Goal: Communication & Community: Answer question/provide support

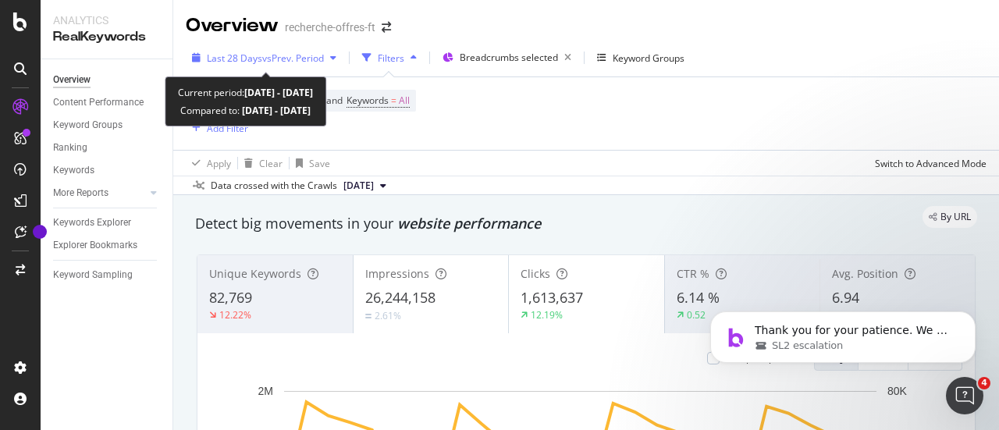
click at [276, 54] on span "vs Prev. Period" at bounding box center [293, 57] width 62 height 13
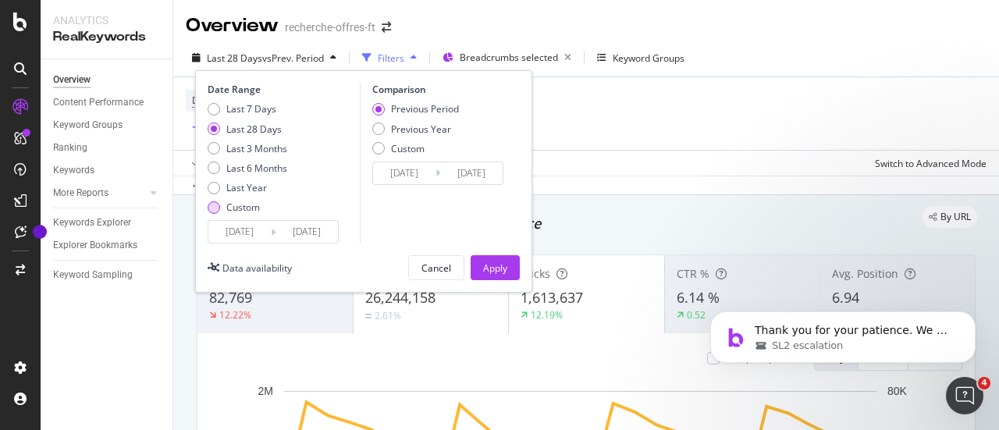
click at [216, 204] on div "Custom" at bounding box center [214, 207] width 12 height 12
click at [255, 225] on input "[DATE]" at bounding box center [239, 232] width 62 height 22
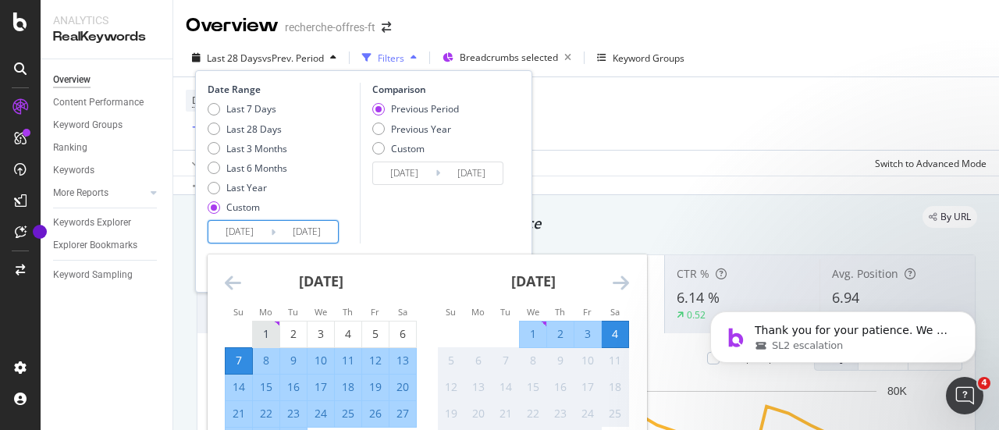
click at [268, 332] on div "1" at bounding box center [266, 334] width 27 height 16
type input "[DATE]"
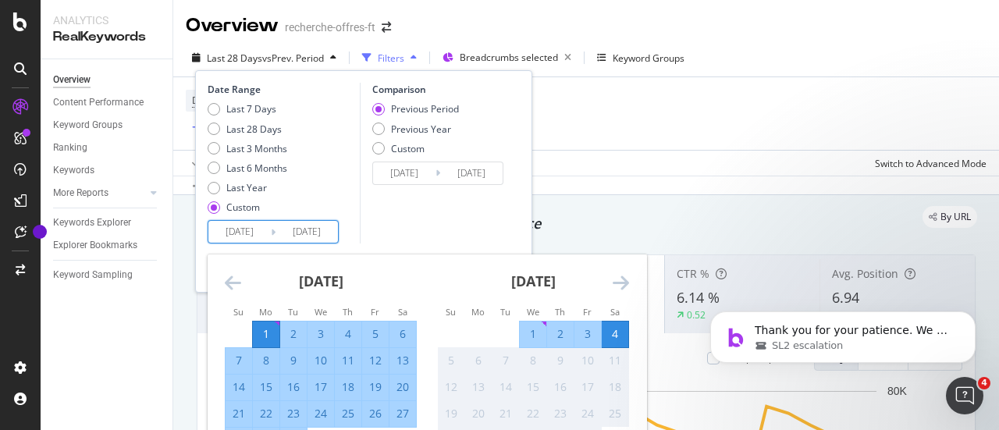
click at [307, 230] on input "[DATE]" at bounding box center [306, 232] width 62 height 22
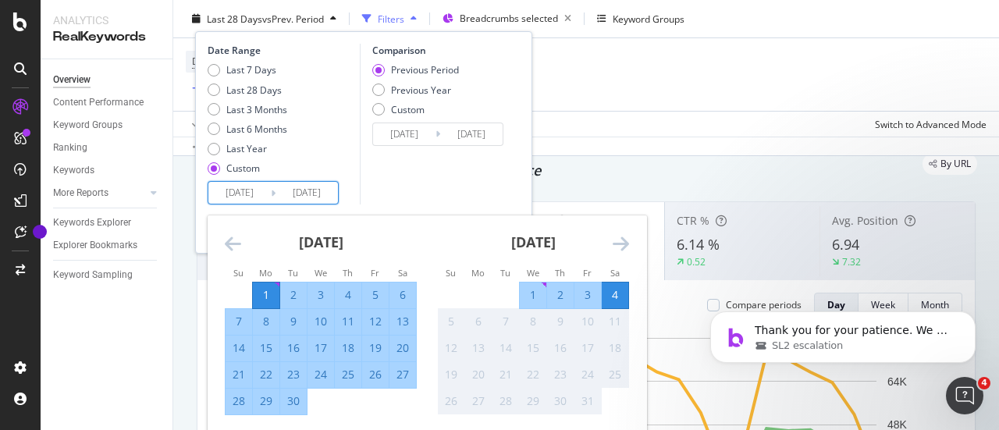
scroll to position [78, 0]
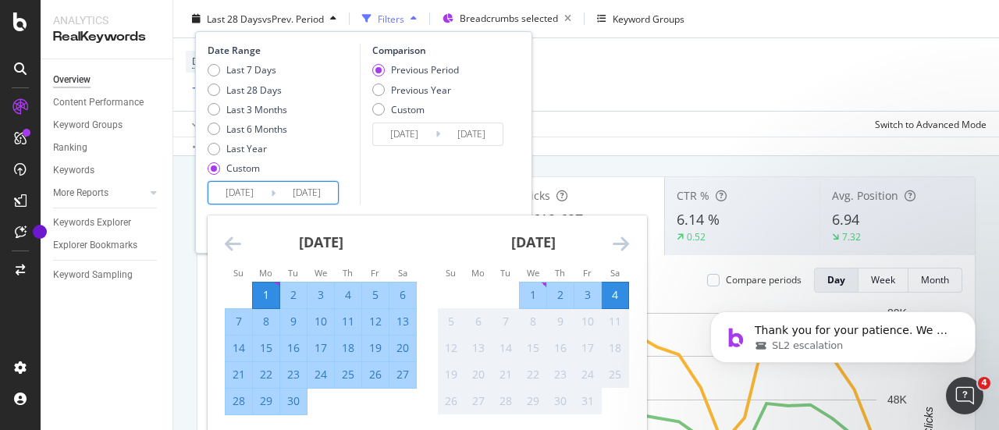
click at [293, 396] on div "30" at bounding box center [293, 401] width 27 height 16
type input "[DATE]"
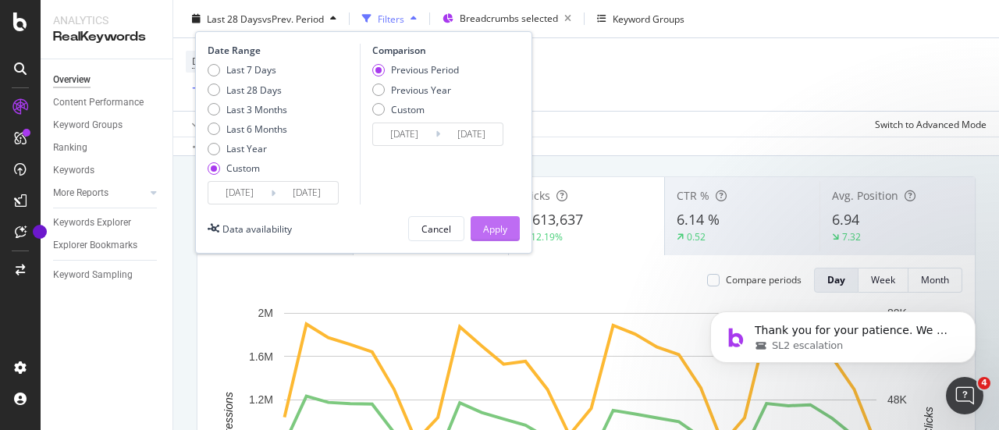
click at [505, 222] on div "Apply" at bounding box center [495, 228] width 24 height 13
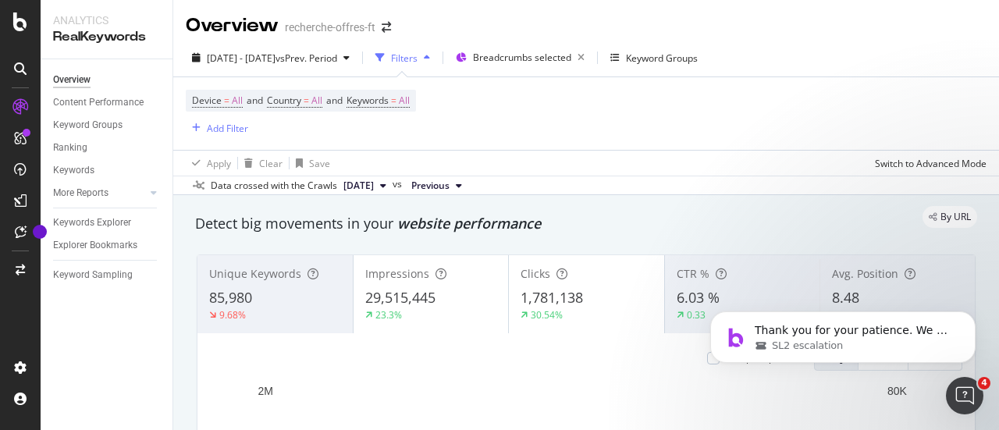
scroll to position [78, 0]
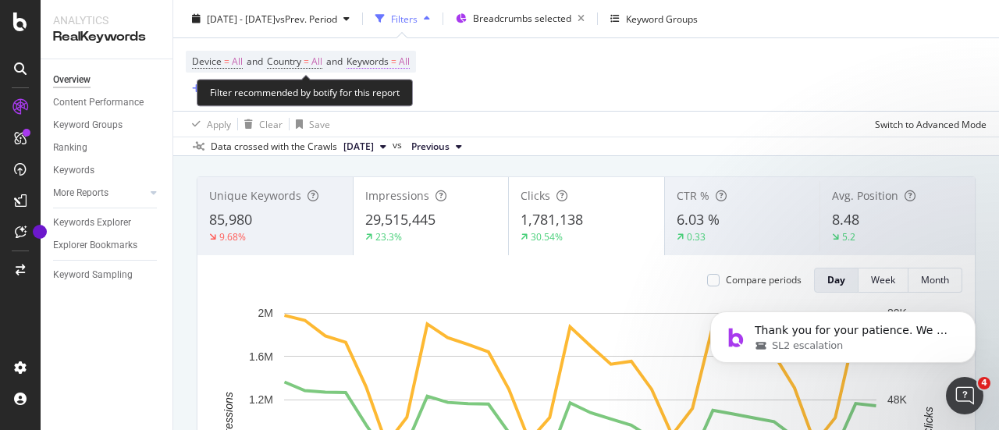
click at [389, 62] on span "Keywords" at bounding box center [367, 61] width 42 height 13
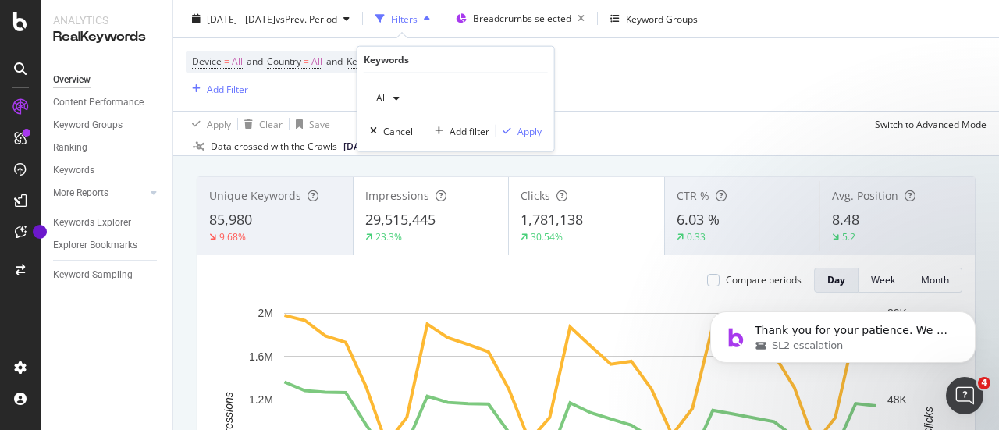
click at [389, 102] on div "All" at bounding box center [388, 98] width 36 height 23
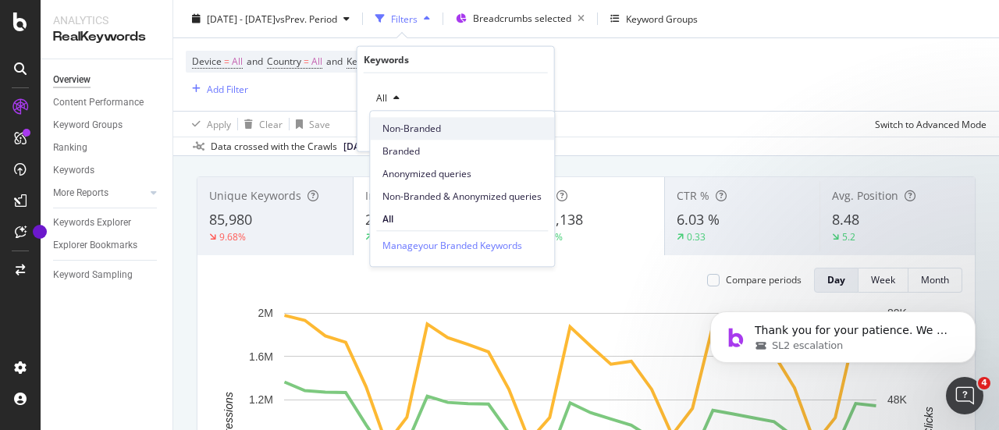
click at [399, 122] on span "Non-Branded" at bounding box center [461, 129] width 159 height 14
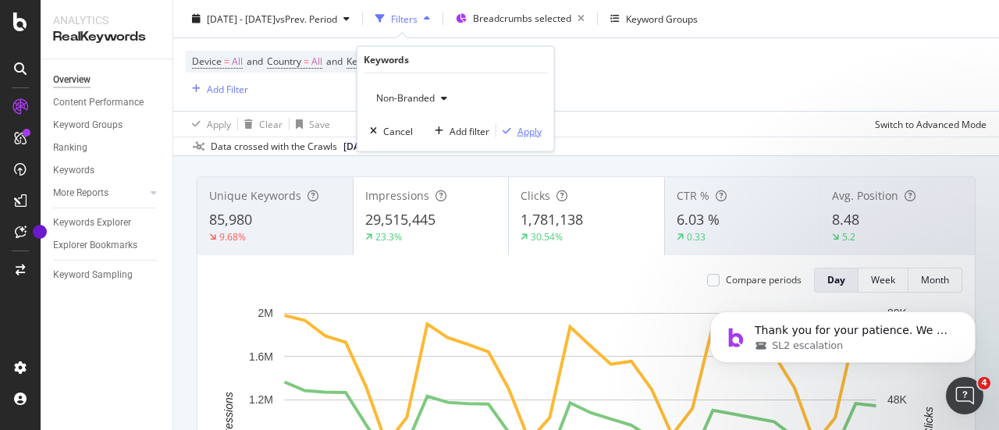
click at [515, 130] on div "button" at bounding box center [506, 130] width 21 height 9
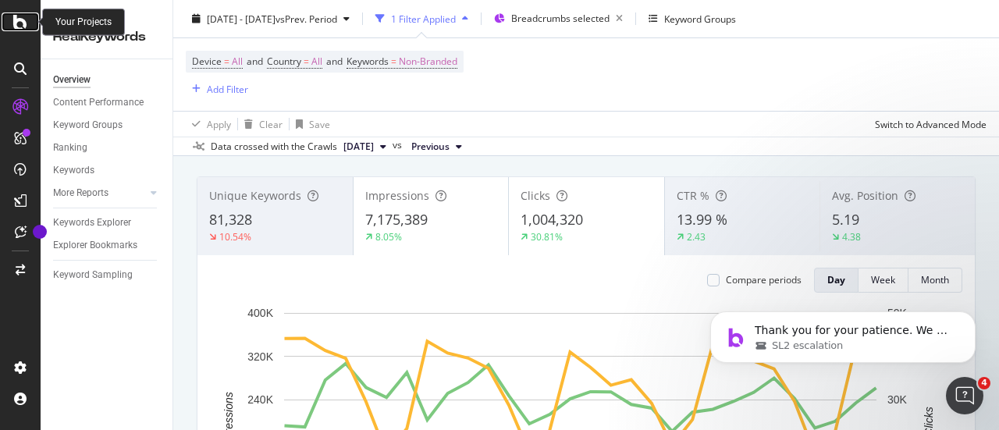
click at [28, 26] on div at bounding box center [20, 21] width 37 height 19
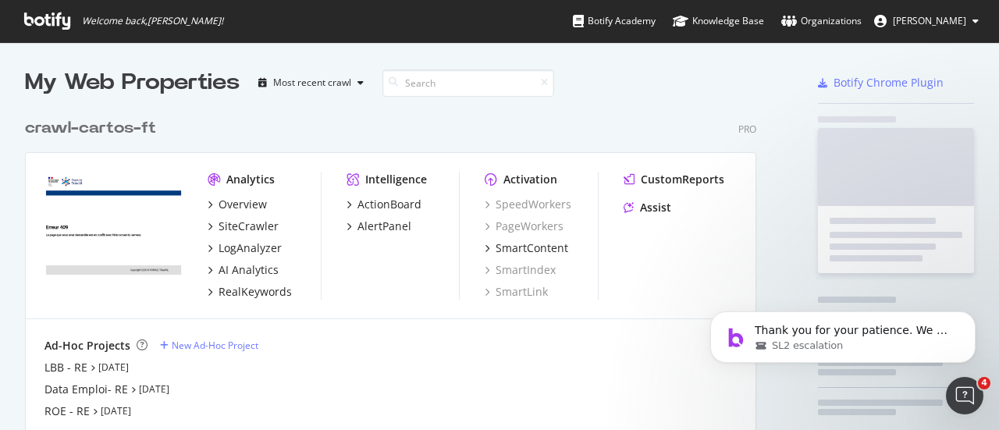
scroll to position [418, 975]
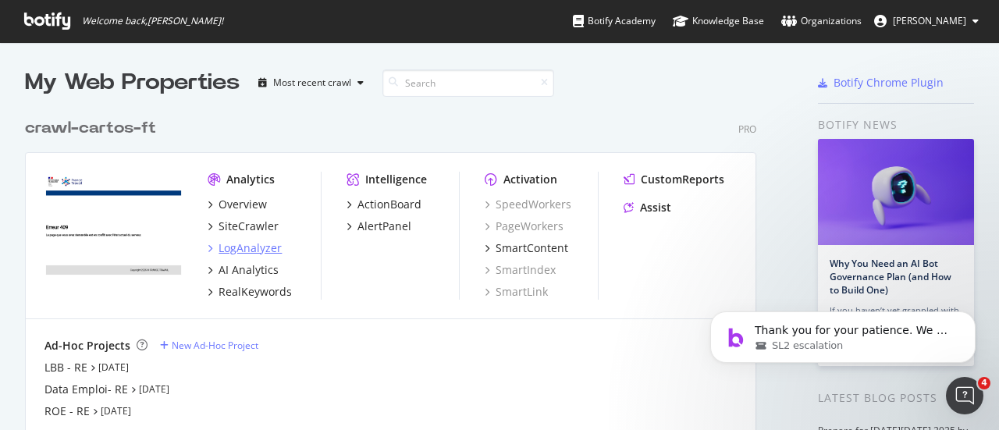
click at [249, 245] on div "LogAnalyzer" at bounding box center [249, 248] width 63 height 16
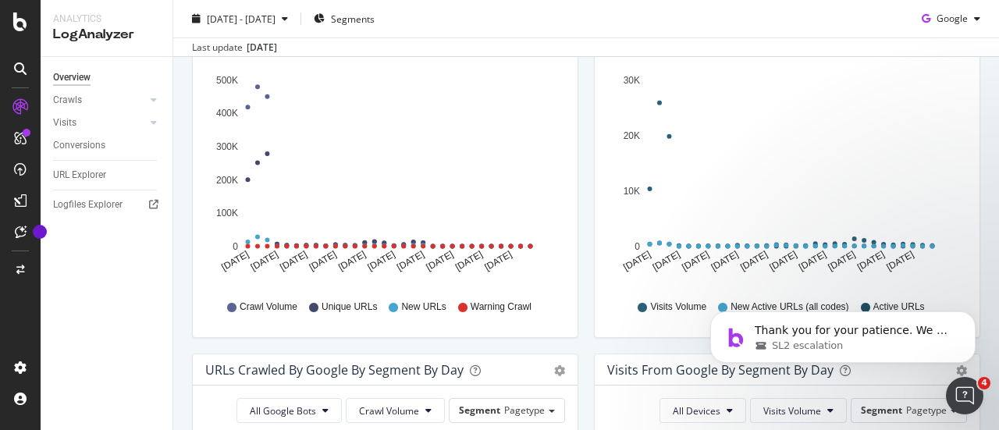
scroll to position [156, 0]
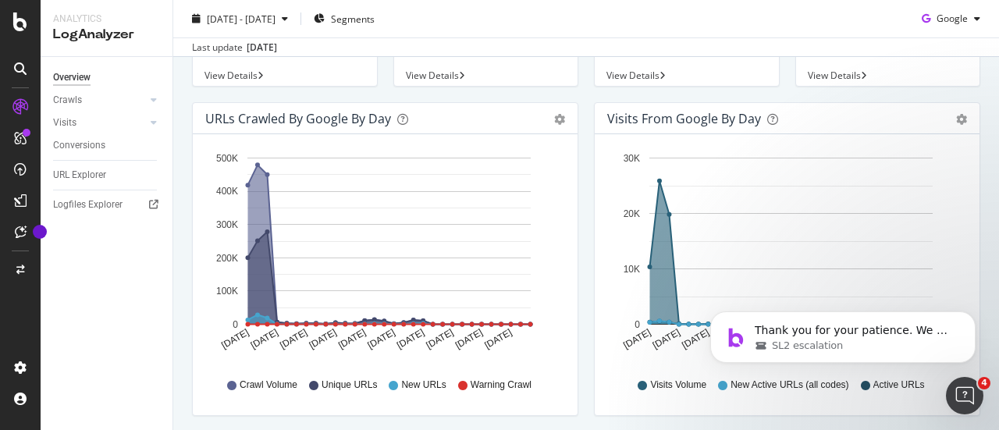
click at [144, 304] on div "Overview Crawls Daily Distribution Segments Distribution HTTP Codes Resources V…" at bounding box center [107, 243] width 132 height 373
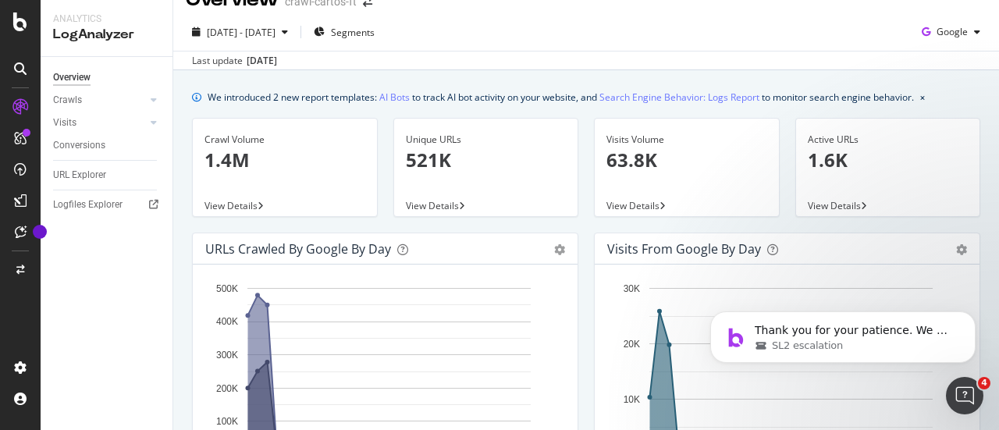
scroll to position [0, 0]
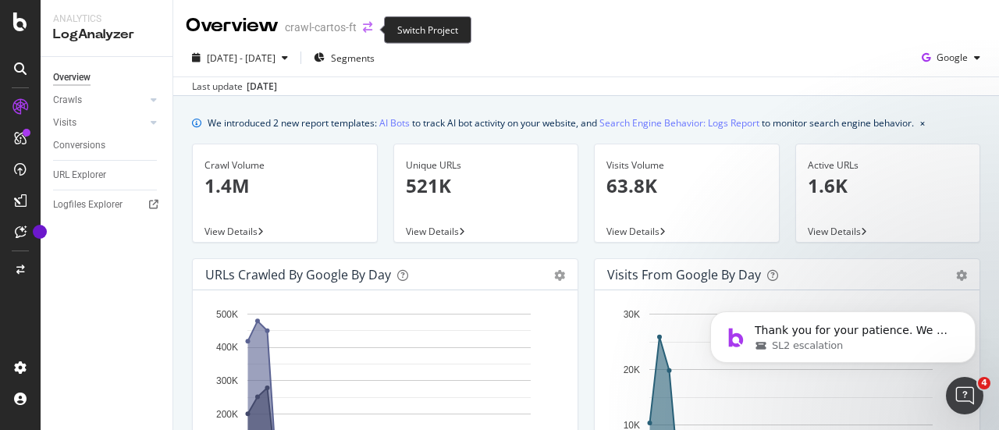
click at [365, 27] on icon "arrow-right-arrow-left" at bounding box center [367, 27] width 9 height 11
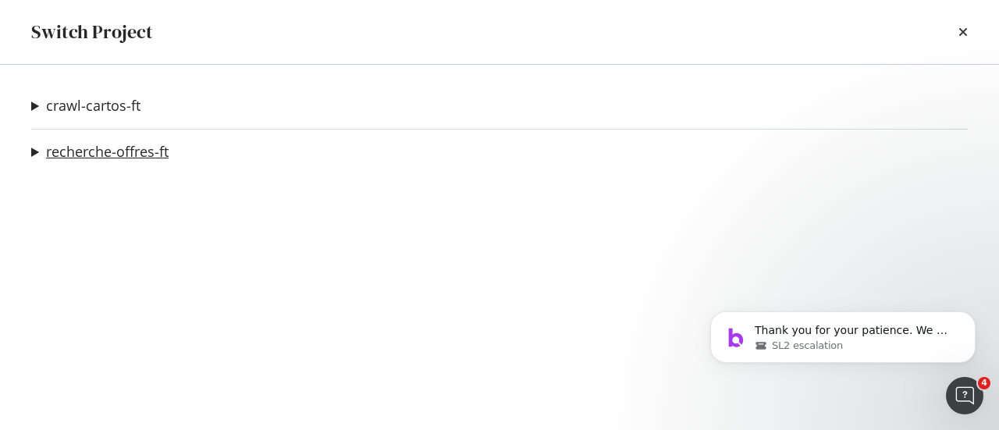
click at [117, 144] on link "recherche-offres-ft" at bounding box center [107, 152] width 123 height 16
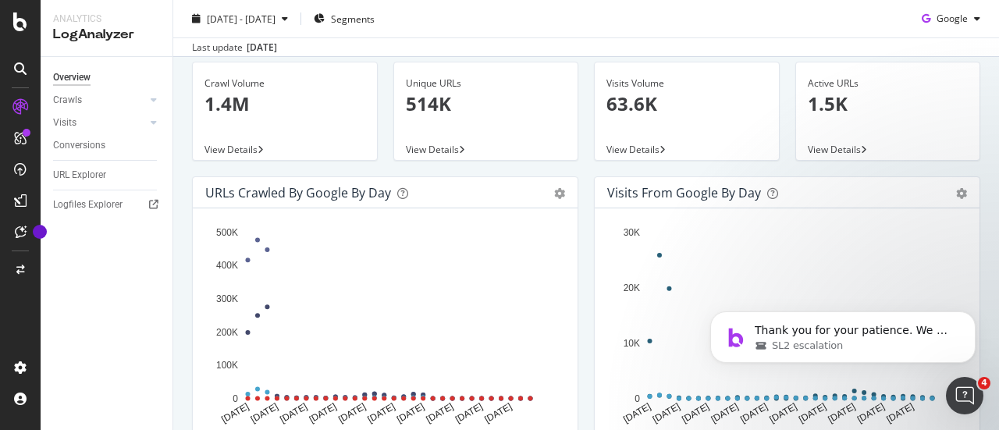
scroll to position [234, 0]
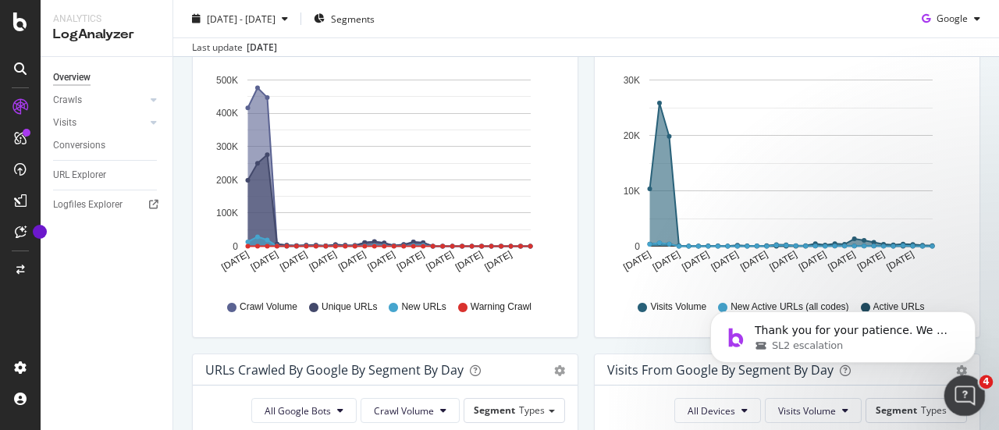
click at [953, 400] on div "Ouvrir le Messenger Intercom" at bounding box center [961, 393] width 51 height 51
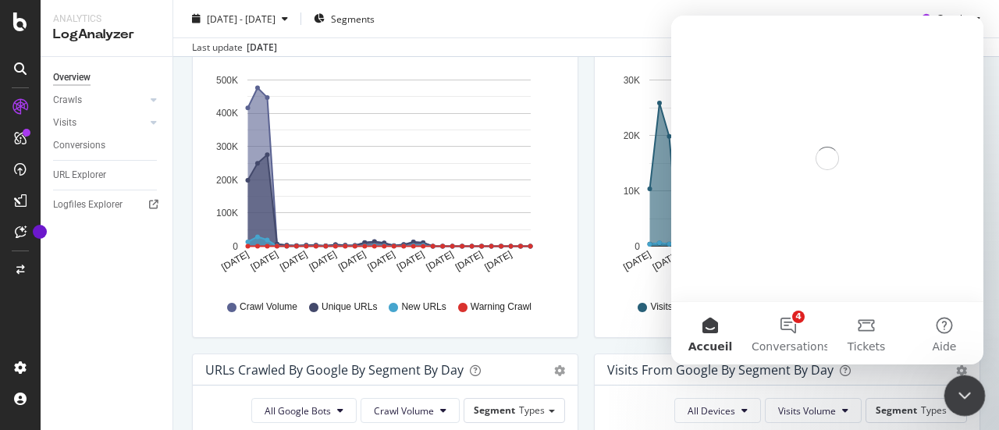
scroll to position [0, 0]
click at [805, 328] on button "4 Conversations" at bounding box center [788, 333] width 78 height 62
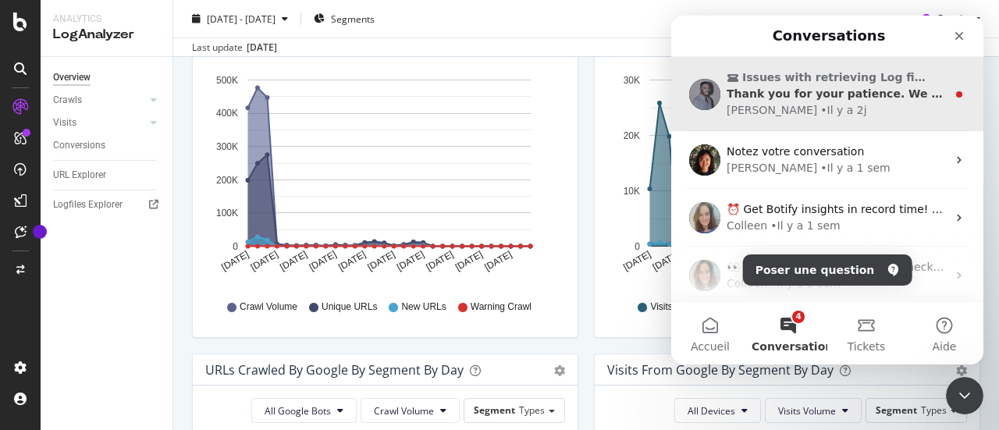
click at [852, 107] on div "[PERSON_NAME] • Il y a 2j" at bounding box center [836, 110] width 220 height 16
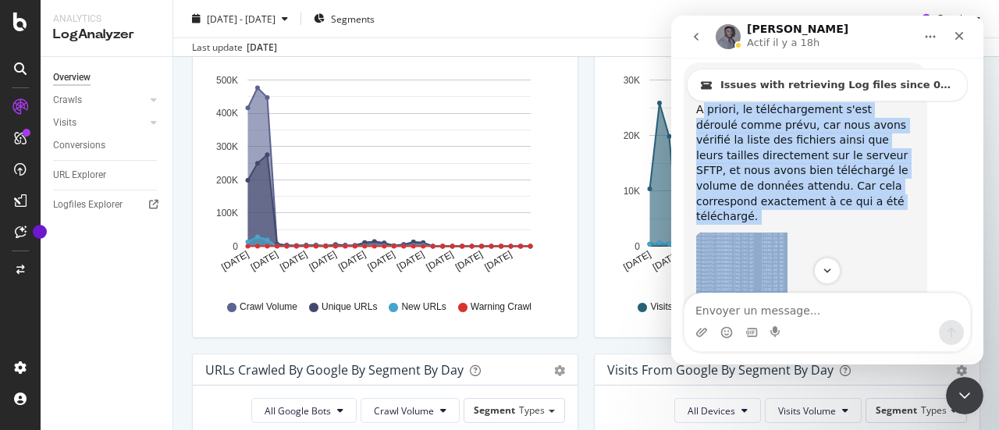
scroll to position [4206, 0]
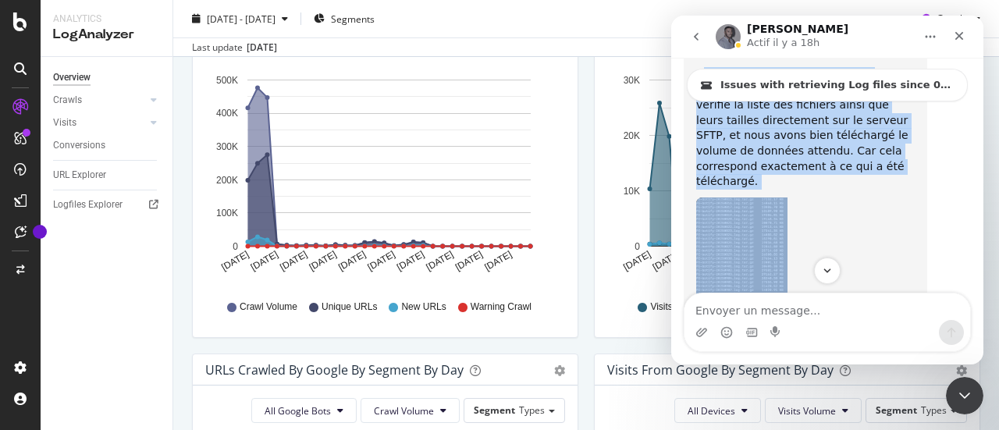
drag, startPoint x: 699, startPoint y: 158, endPoint x: 889, endPoint y: 227, distance: 201.7
click at [889, 227] on div "[PERSON_NAME], A priori, le téléchargement s'est déroulé comme prévu, car nous …" at bounding box center [805, 317] width 218 height 561
copy div "priori, le téléchargement s'est déroulé comme prévu, car nous avons vérifié la …"
